Goal: Find specific page/section: Find specific page/section

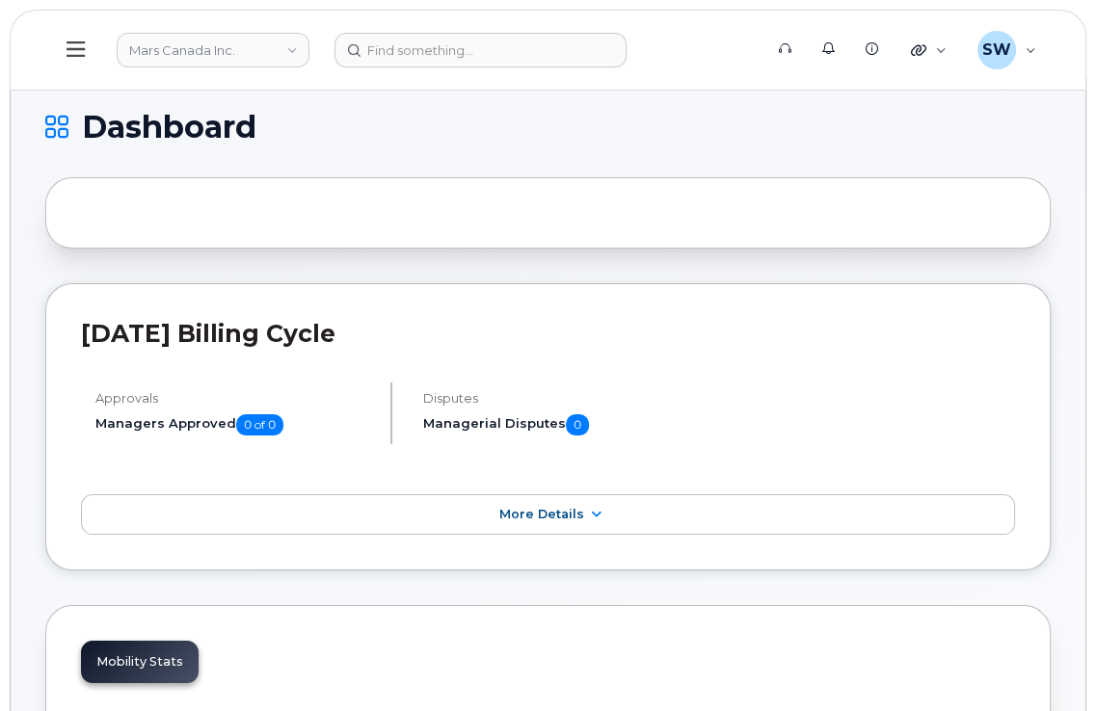
click at [81, 49] on icon at bounding box center [75, 48] width 18 height 15
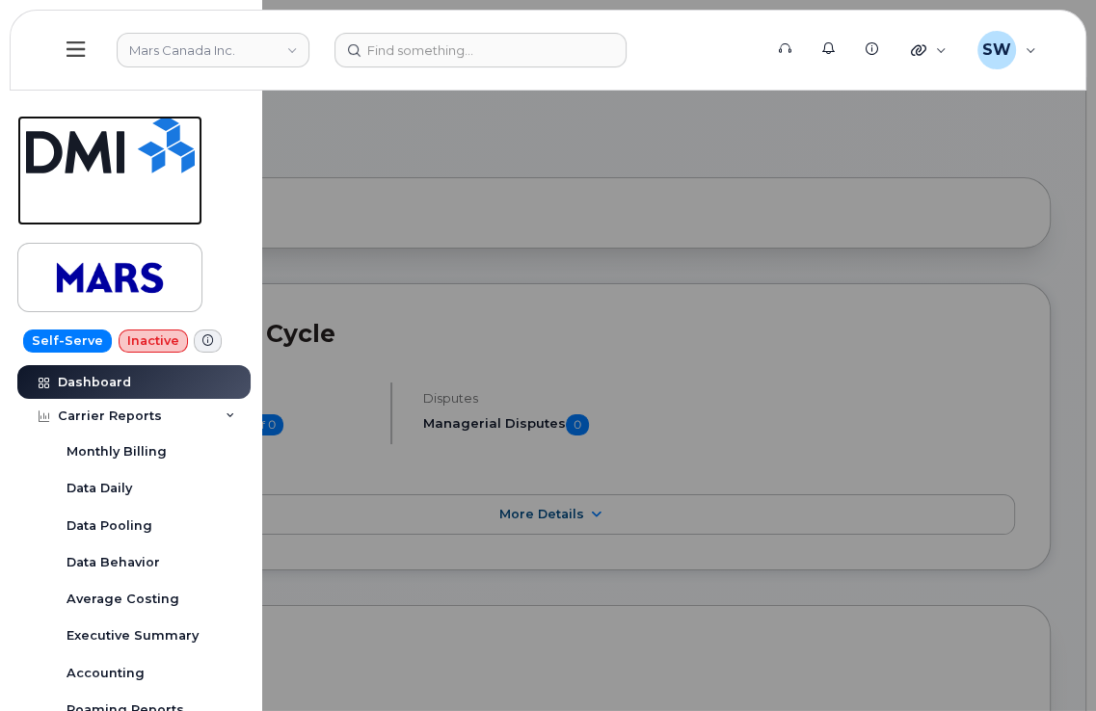
click at [86, 142] on img at bounding box center [110, 145] width 169 height 58
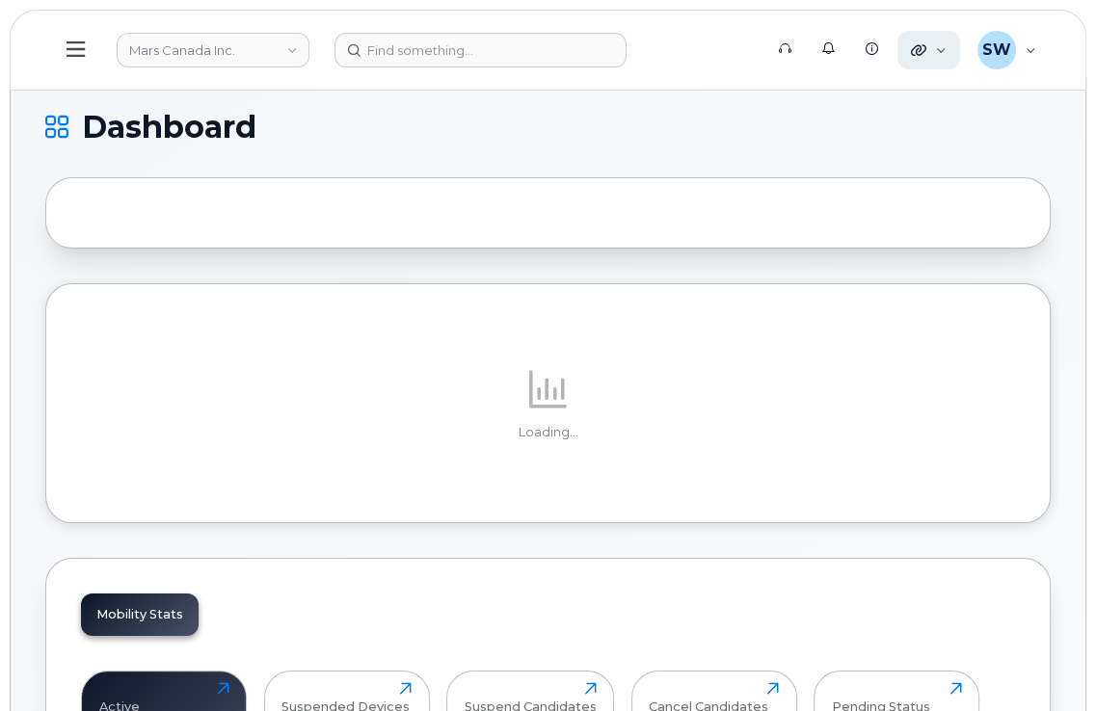
click at [951, 55] on div "Quicklinks" at bounding box center [928, 50] width 63 height 39
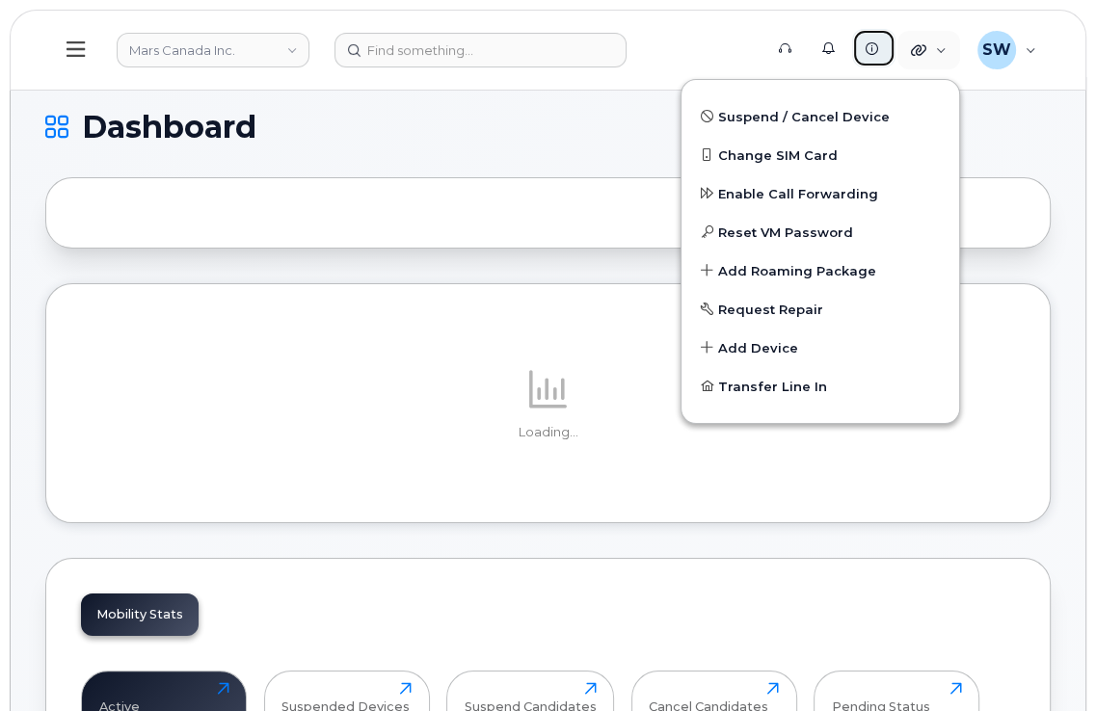
click at [878, 54] on icon at bounding box center [871, 48] width 13 height 13
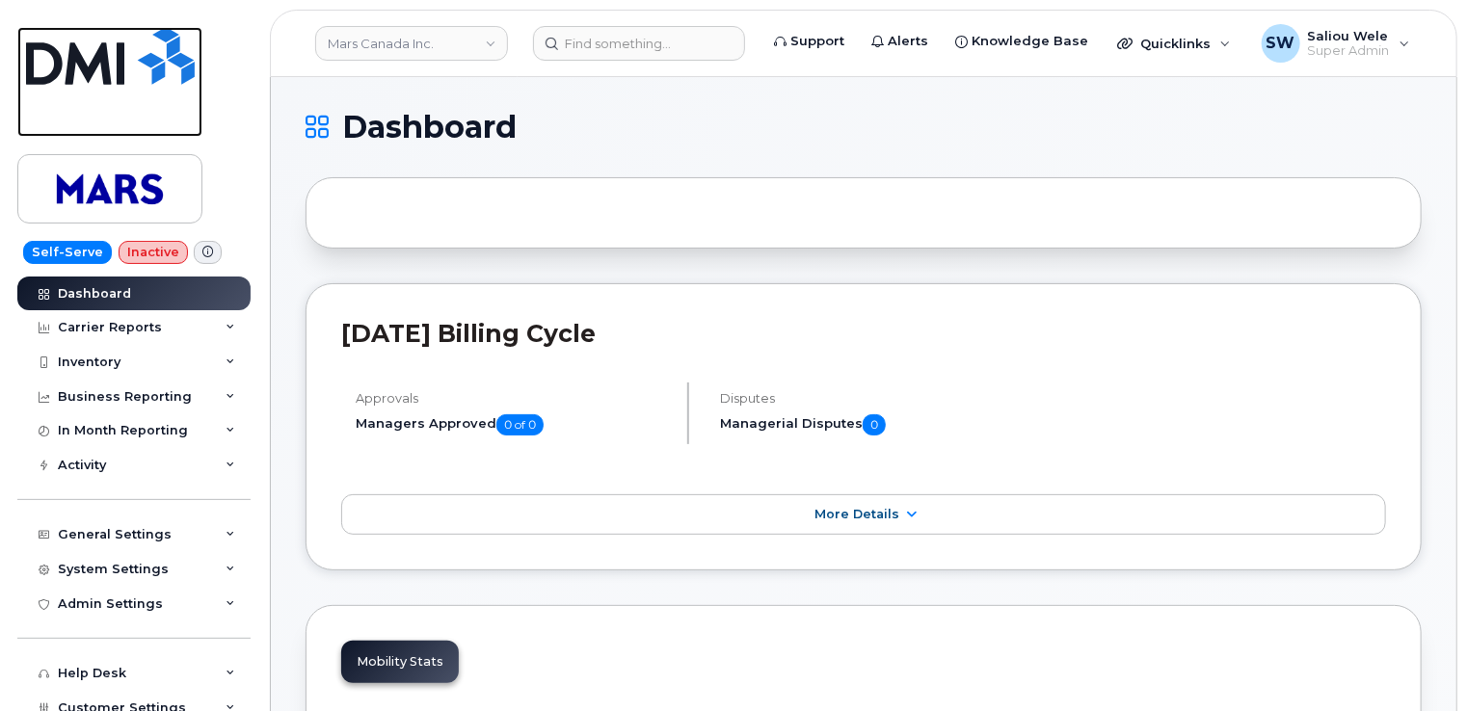
click at [50, 61] on img at bounding box center [110, 56] width 169 height 58
